Goal: Answer question/provide support

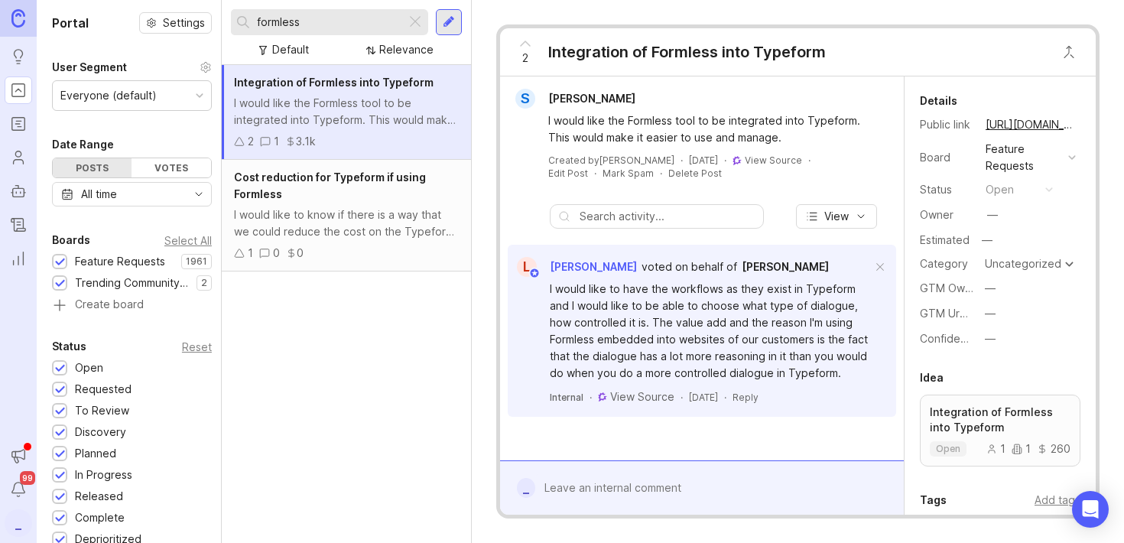
click at [335, 20] on input "formless" at bounding box center [328, 22] width 143 height 17
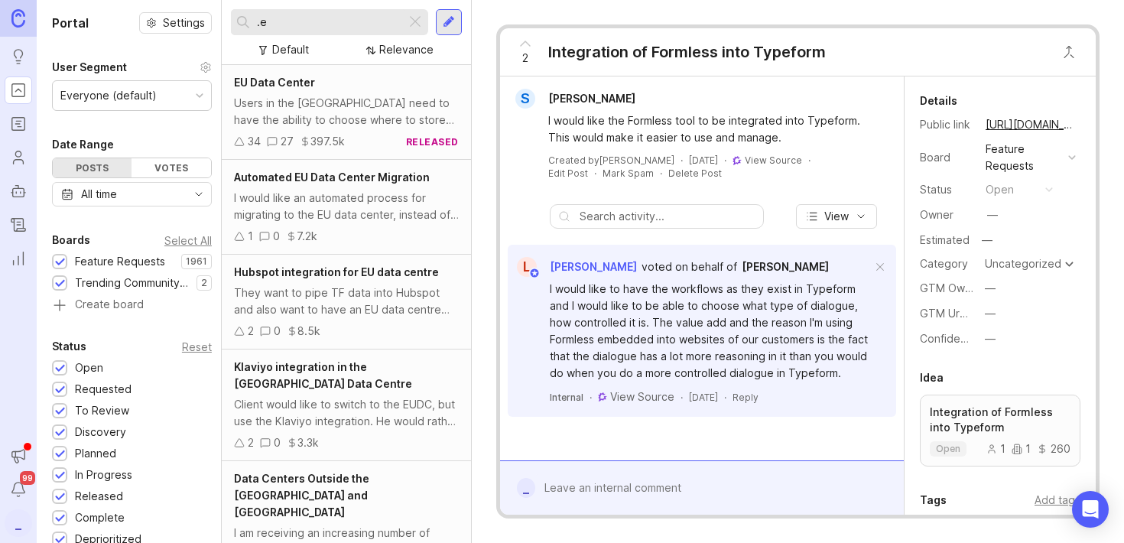
type input "."
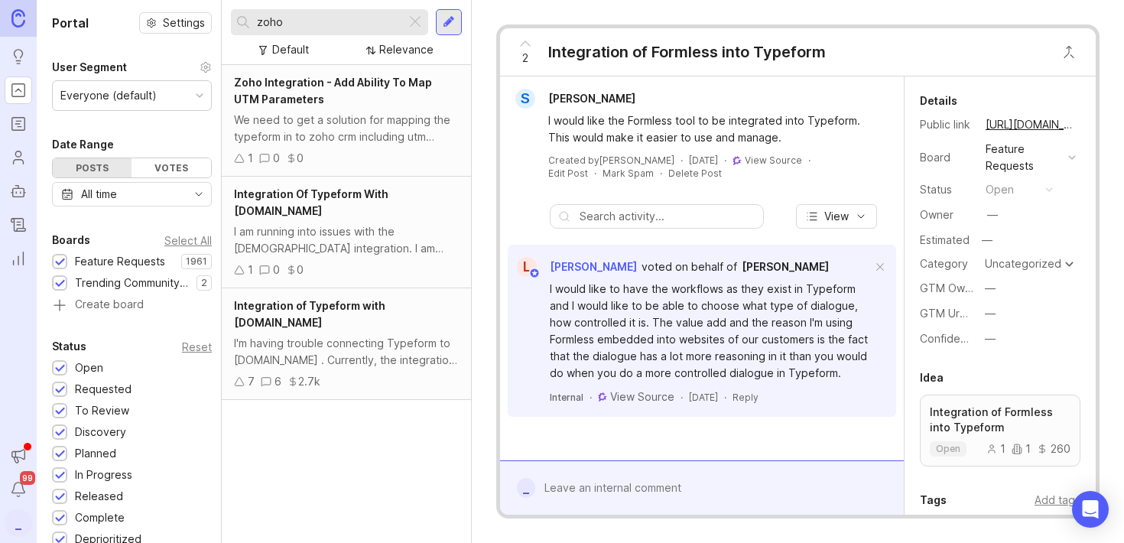
type input "zoho"
click at [398, 335] on div "I'm having trouble connecting Typeform to [DOMAIN_NAME] . Currently, the integr…" at bounding box center [346, 352] width 225 height 34
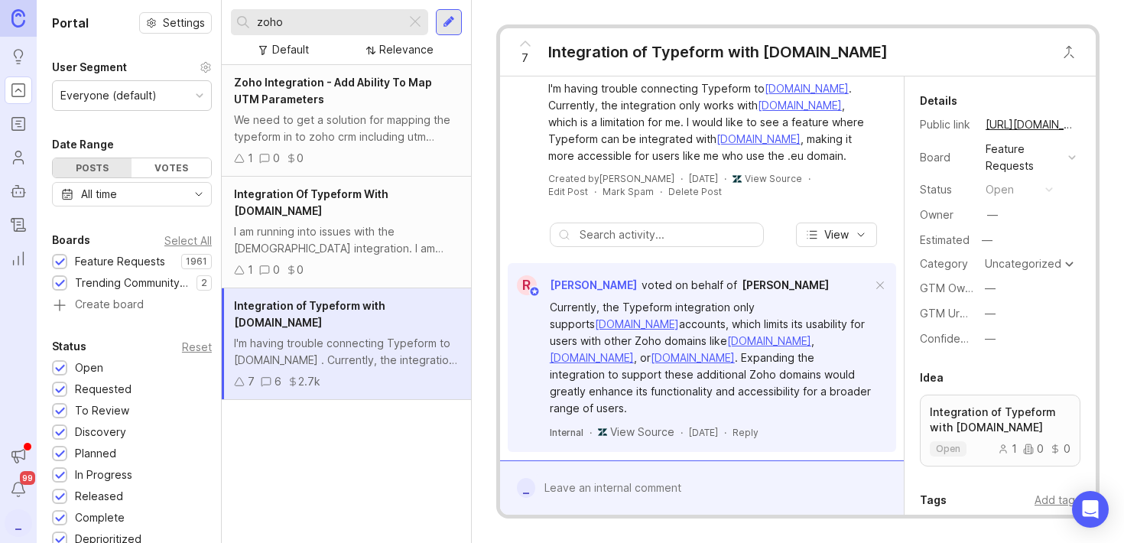
scroll to position [65, 0]
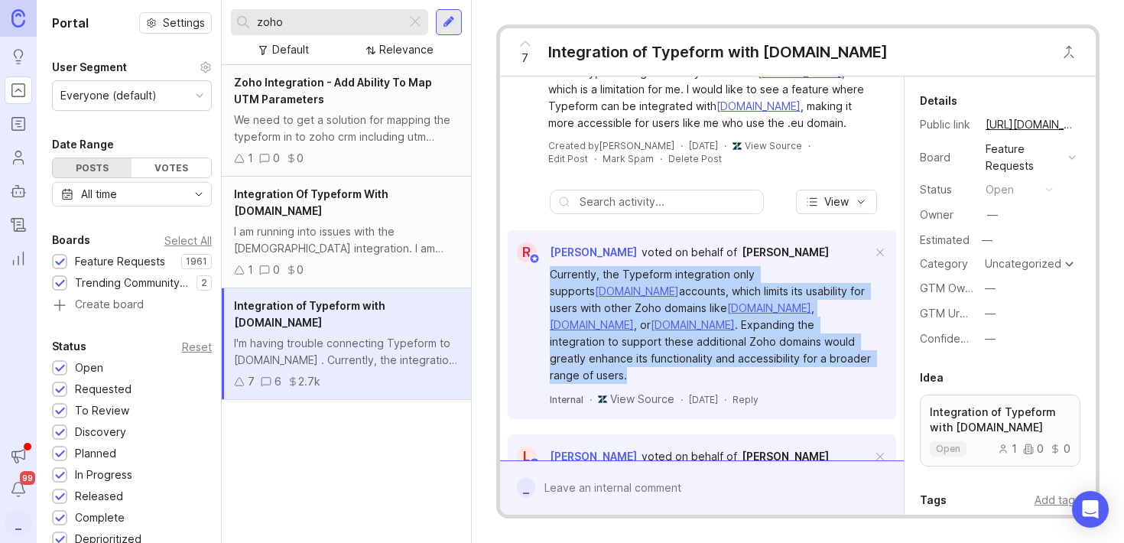
drag, startPoint x: 549, startPoint y: 273, endPoint x: 637, endPoint y: 356, distance: 120.6
click at [637, 356] on div "Currently, the Typeform integration only supports [DOMAIN_NAME] accounts, which…" at bounding box center [711, 325] width 322 height 118
copy div "Currently, the Typeform integration only supports [DOMAIN_NAME] accounts, which…"
click at [591, 486] on div at bounding box center [712, 487] width 355 height 29
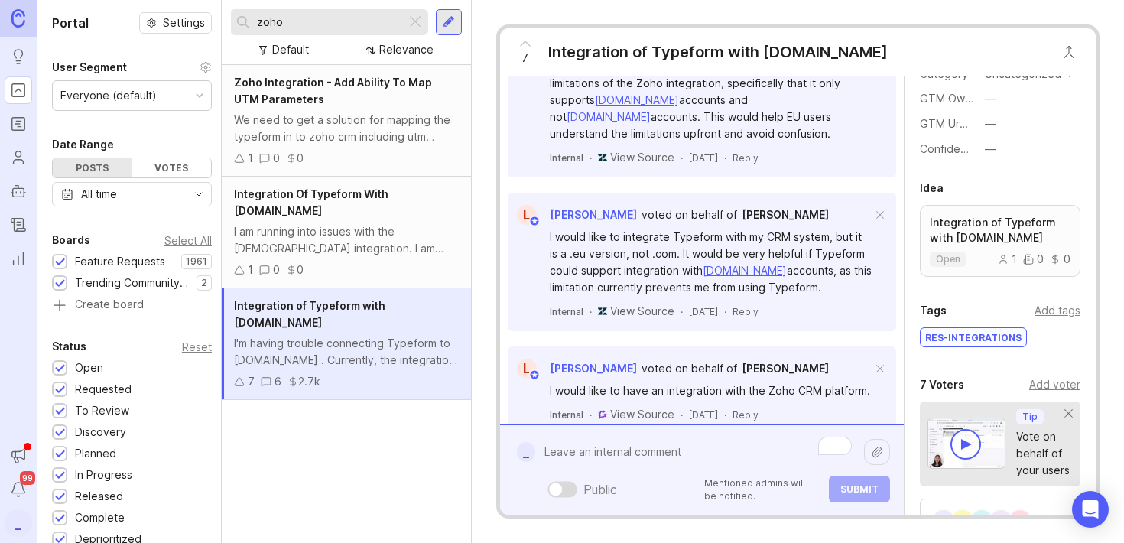
scroll to position [0, 0]
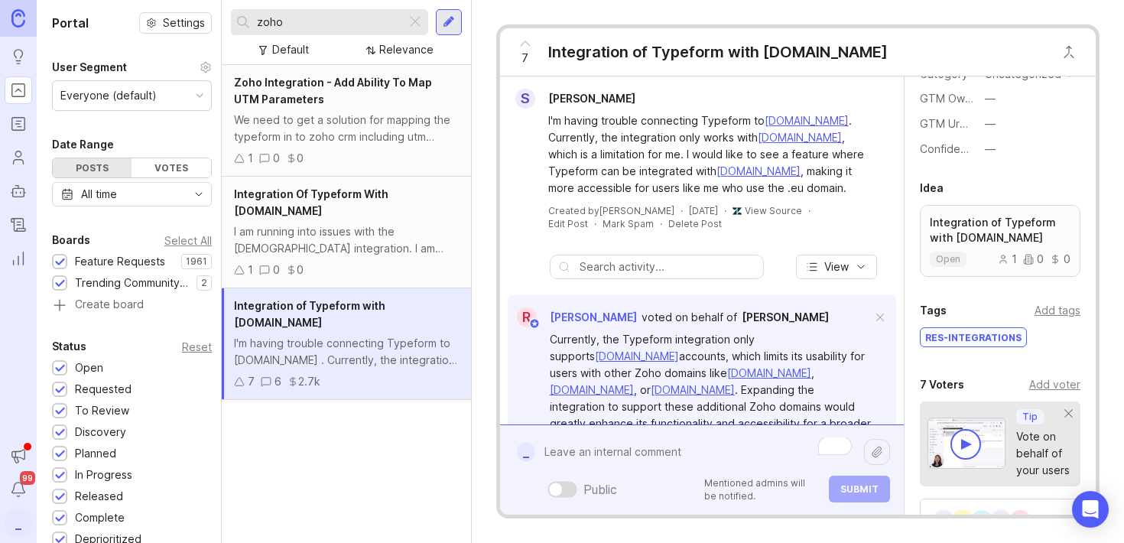
click at [596, 452] on textarea "To enrich screen reader interactions, please activate Accessibility in Grammarl…" at bounding box center [699, 451] width 329 height 29
paste textarea "Currently, the Typeform integration only supports [DOMAIN_NAME] accounts, which…"
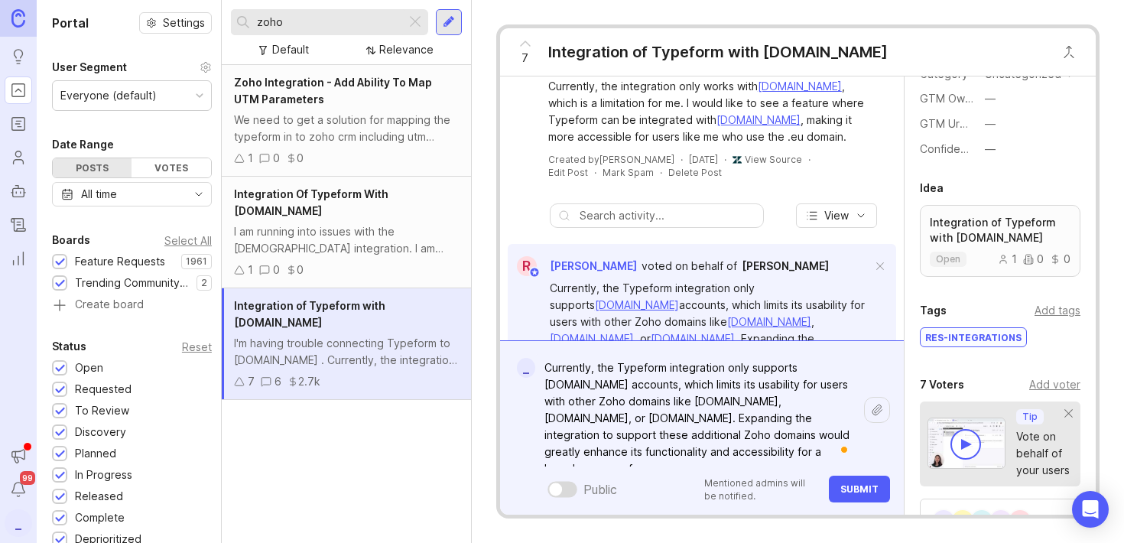
scroll to position [55, 0]
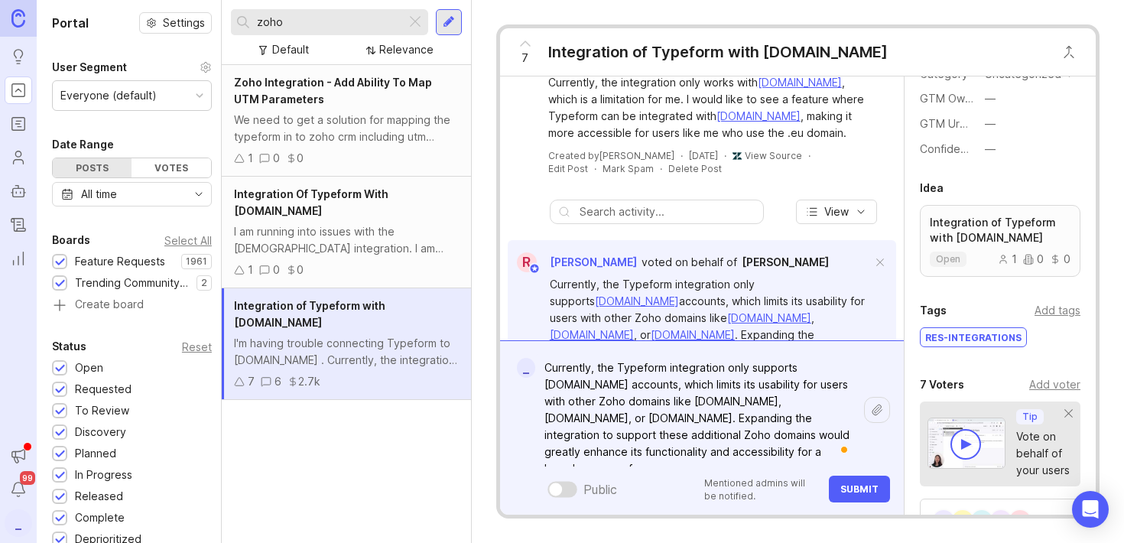
type textarea "Currently, the Typeform integration only supports [DOMAIN_NAME] accounts, which…"
click at [753, 489] on p "Mentioned admins will be notified." at bounding box center [761, 489] width 115 height 26
drag, startPoint x: 678, startPoint y: 457, endPoint x: 497, endPoint y: 365, distance: 203.1
click at [497, 365] on div "7 Integration of Typeform with [DOMAIN_NAME] S [PERSON_NAME] I'm having trouble…" at bounding box center [797, 271] width 603 height 494
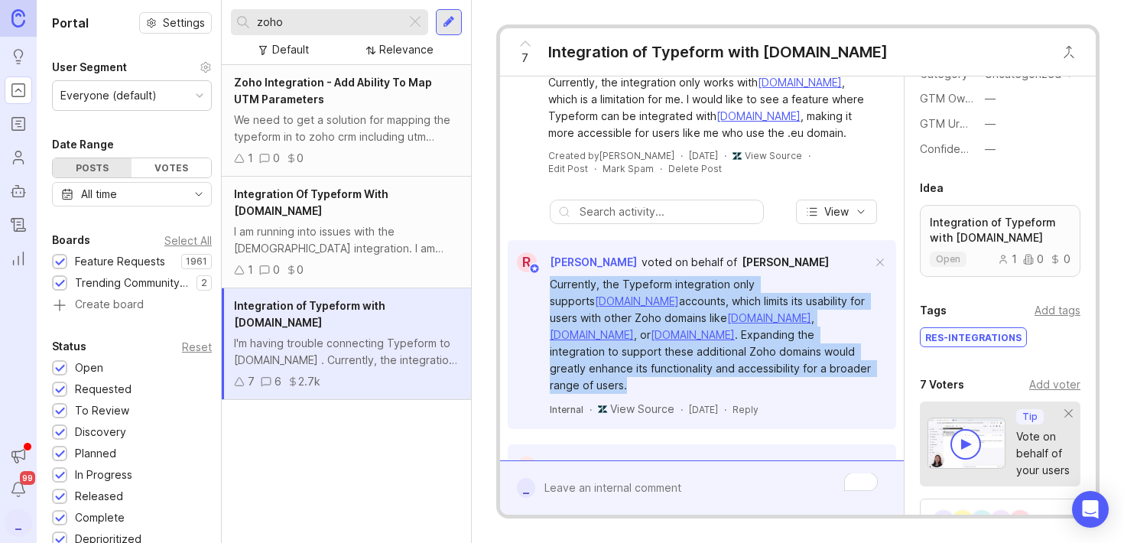
drag, startPoint x: 550, startPoint y: 281, endPoint x: 670, endPoint y: 369, distance: 148.4
click at [670, 369] on div "Currently, the Typeform integration only supports [DOMAIN_NAME] accounts, which…" at bounding box center [711, 335] width 322 height 118
copy div "Currently, the Typeform integration only supports [DOMAIN_NAME] accounts, which…"
click at [531, 291] on div "Currently, the Typeform integration only supports [DOMAIN_NAME] accounts, which…" at bounding box center [702, 344] width 388 height 145
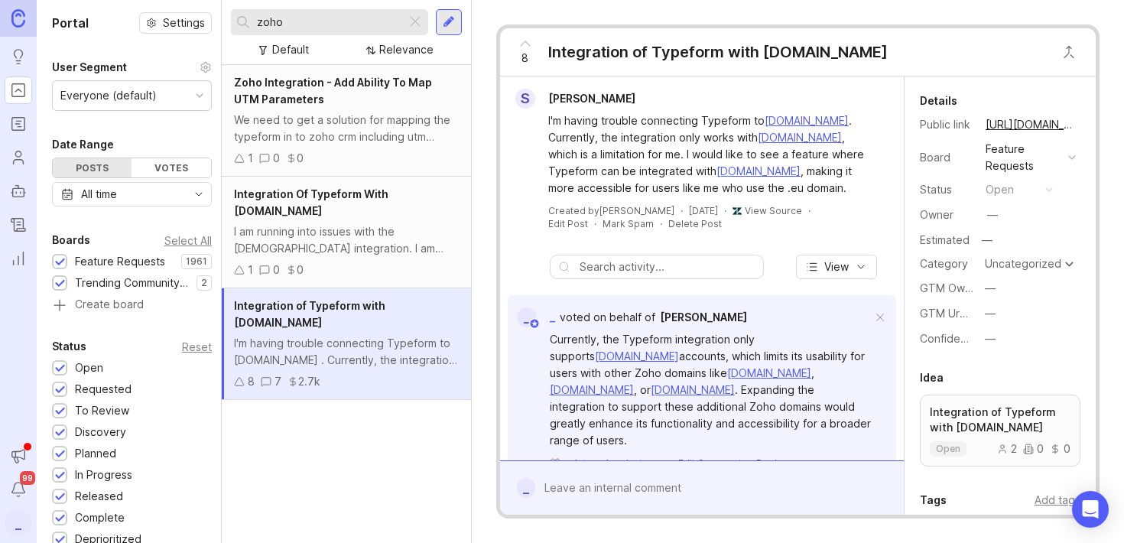
click at [554, 320] on span "_" at bounding box center [552, 316] width 5 height 13
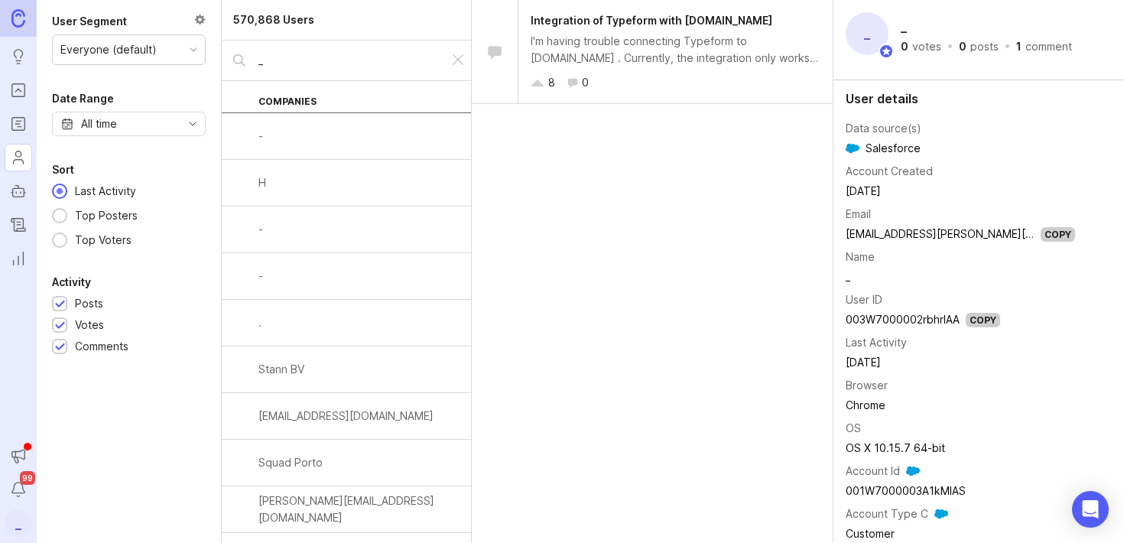
click at [15, 11] on img at bounding box center [18, 18] width 14 height 18
click at [8, 17] on link at bounding box center [18, 18] width 37 height 37
